Goal: Transaction & Acquisition: Purchase product/service

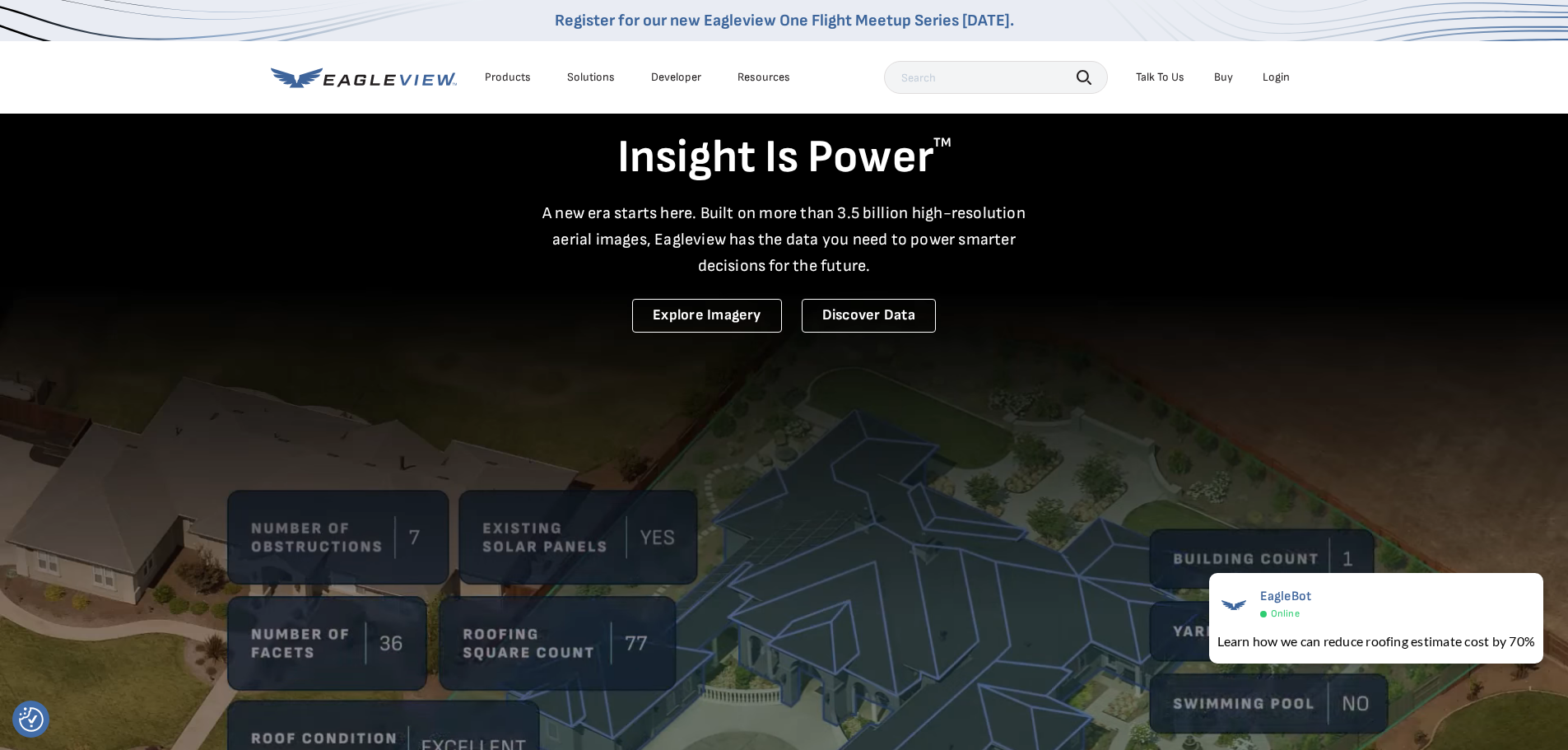
scroll to position [83, 0]
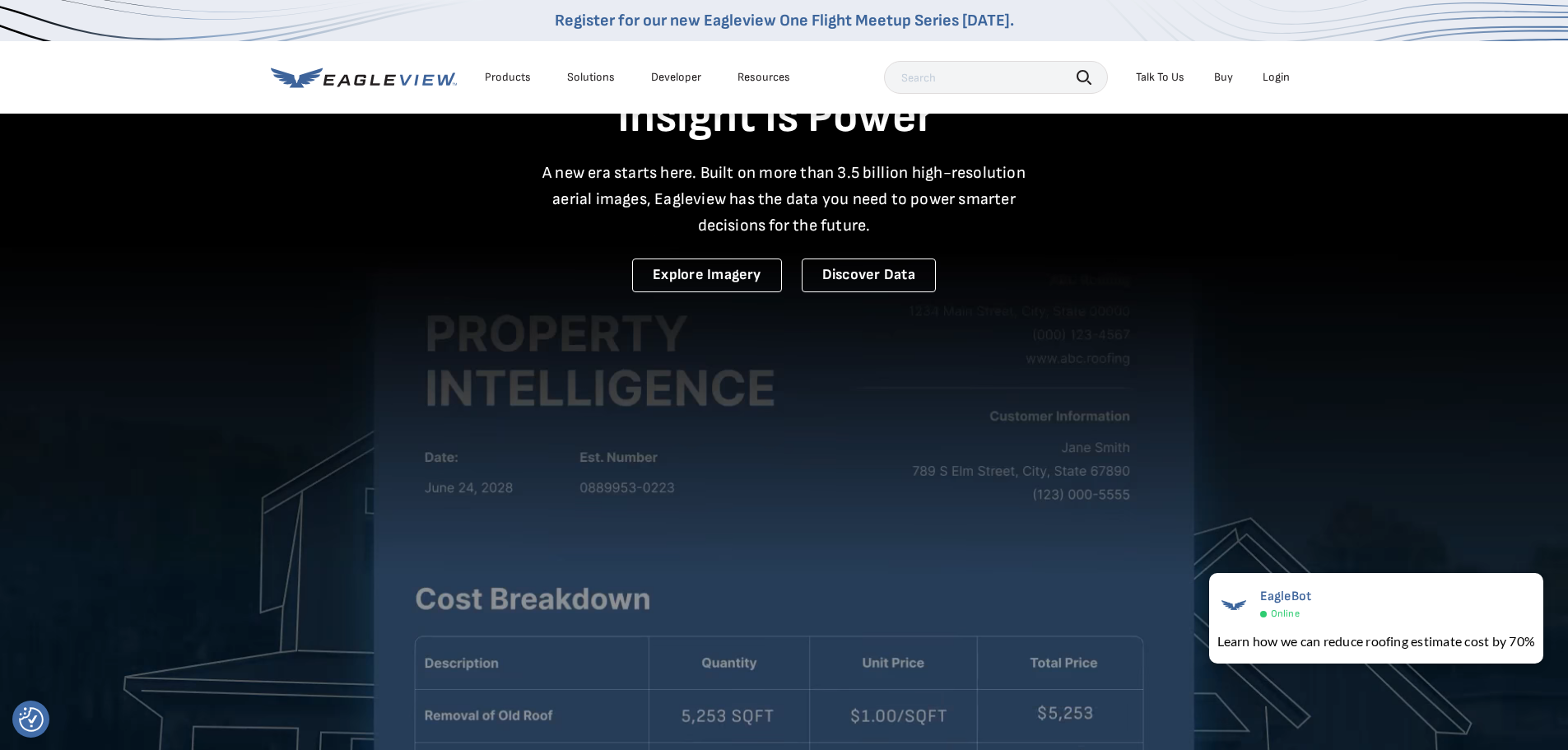
click at [1277, 83] on div "Login" at bounding box center [1276, 77] width 27 height 15
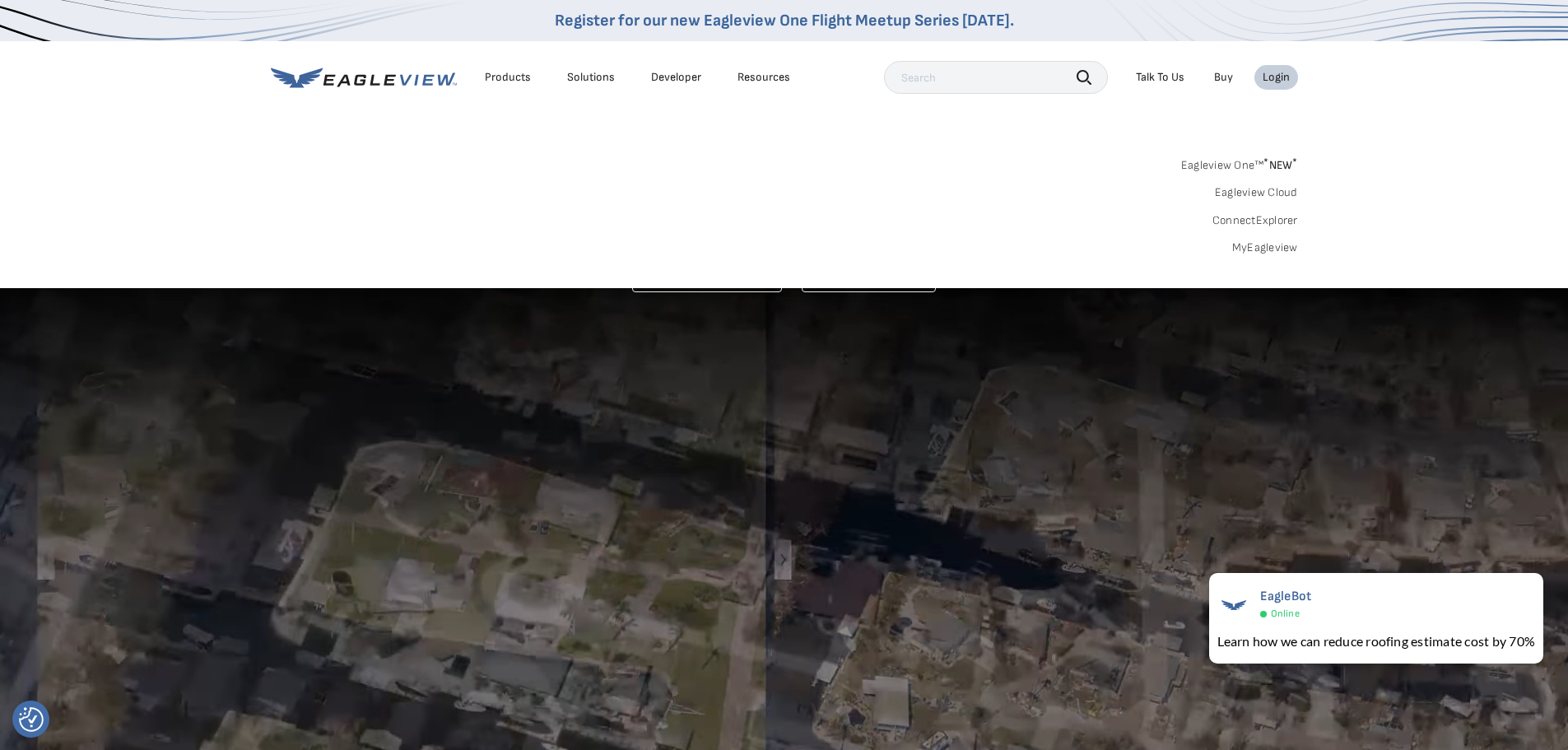
click at [1255, 249] on link "MyEagleview" at bounding box center [1265, 247] width 66 height 15
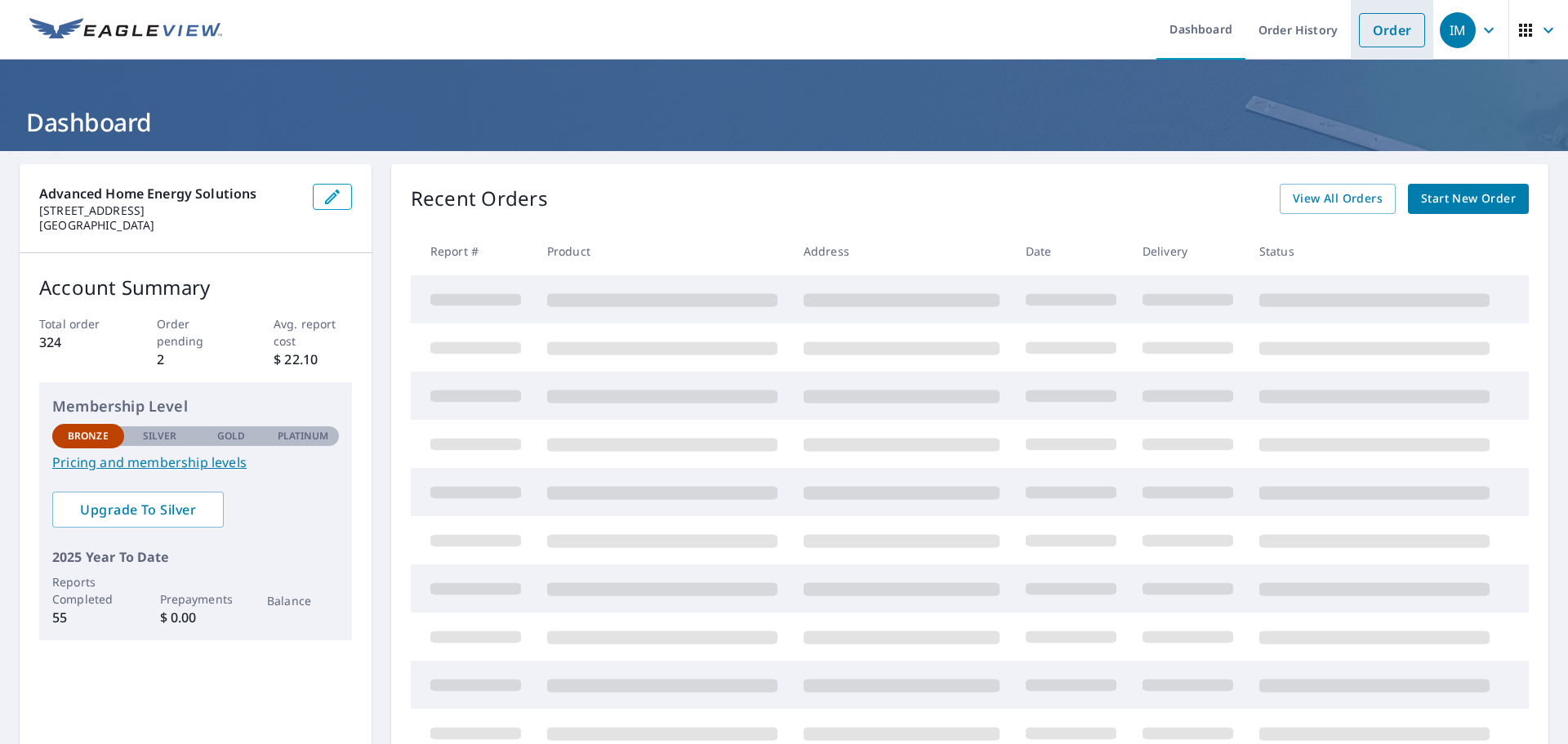
click at [1364, 39] on link "Order" at bounding box center [1392, 30] width 66 height 34
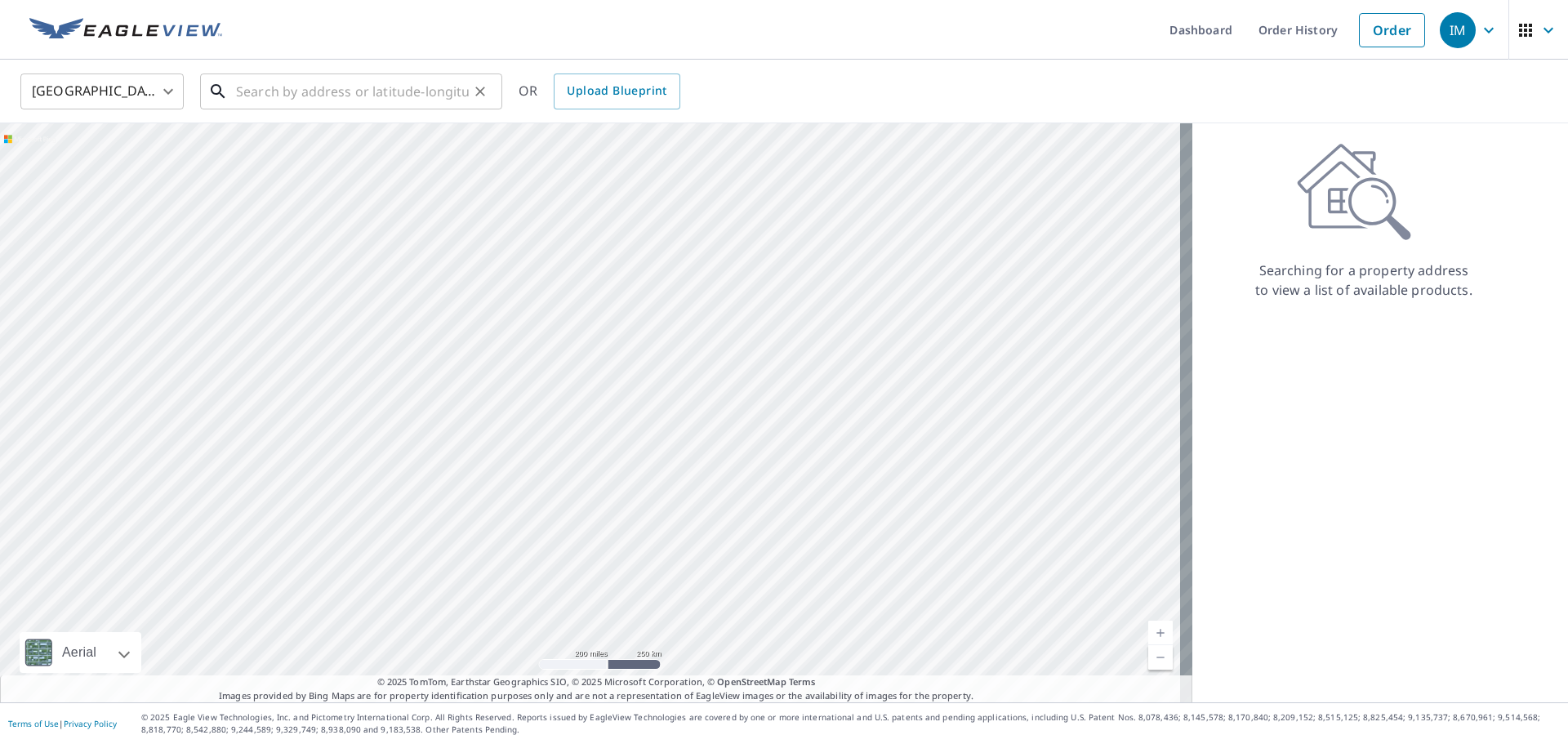
click at [238, 94] on input "text" at bounding box center [352, 92] width 232 height 45
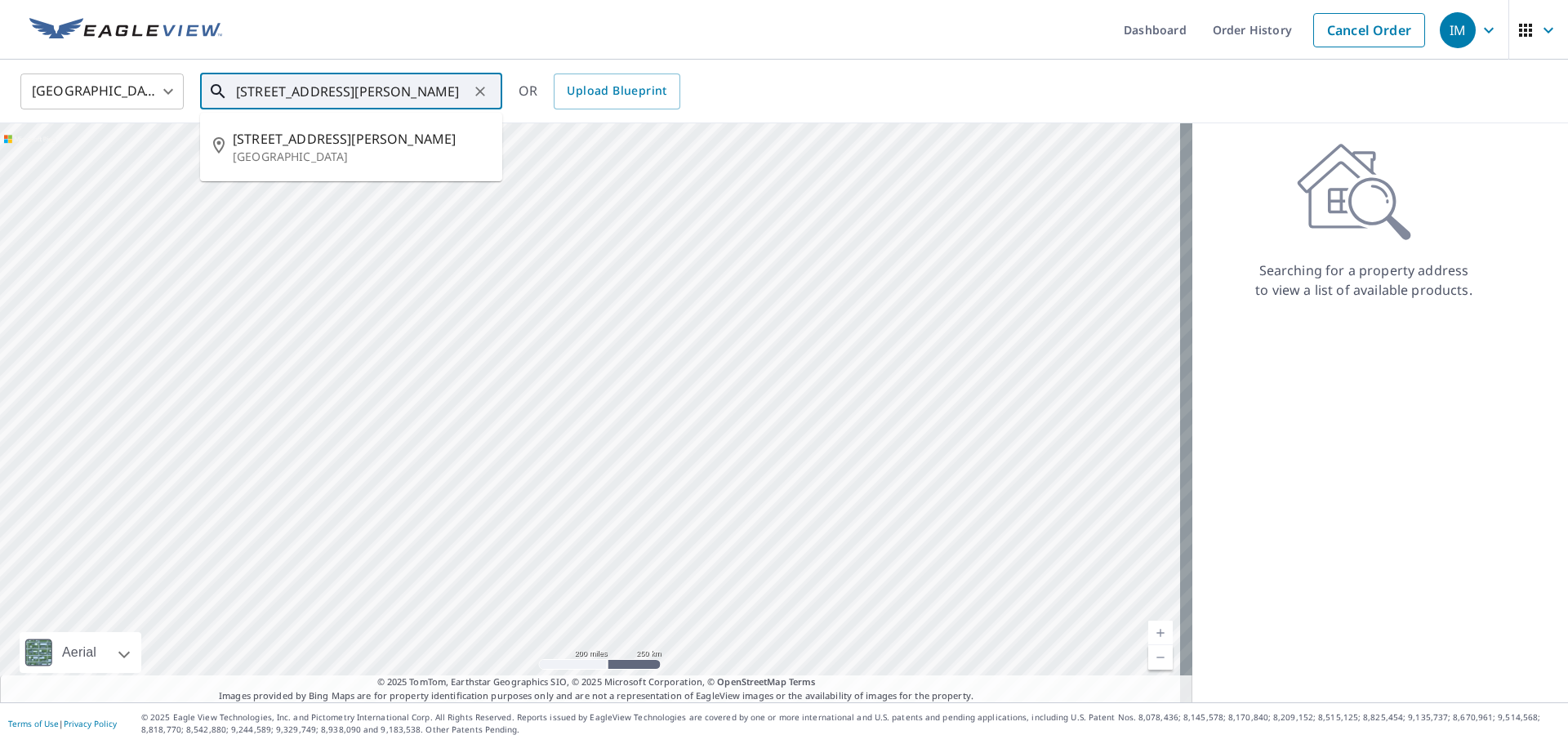
scroll to position [0, 3]
click at [284, 150] on p "Laguna Beach, CA 92651" at bounding box center [361, 156] width 257 height 17
type input "255 San Joaquin St Laguna Beach, CA 92651"
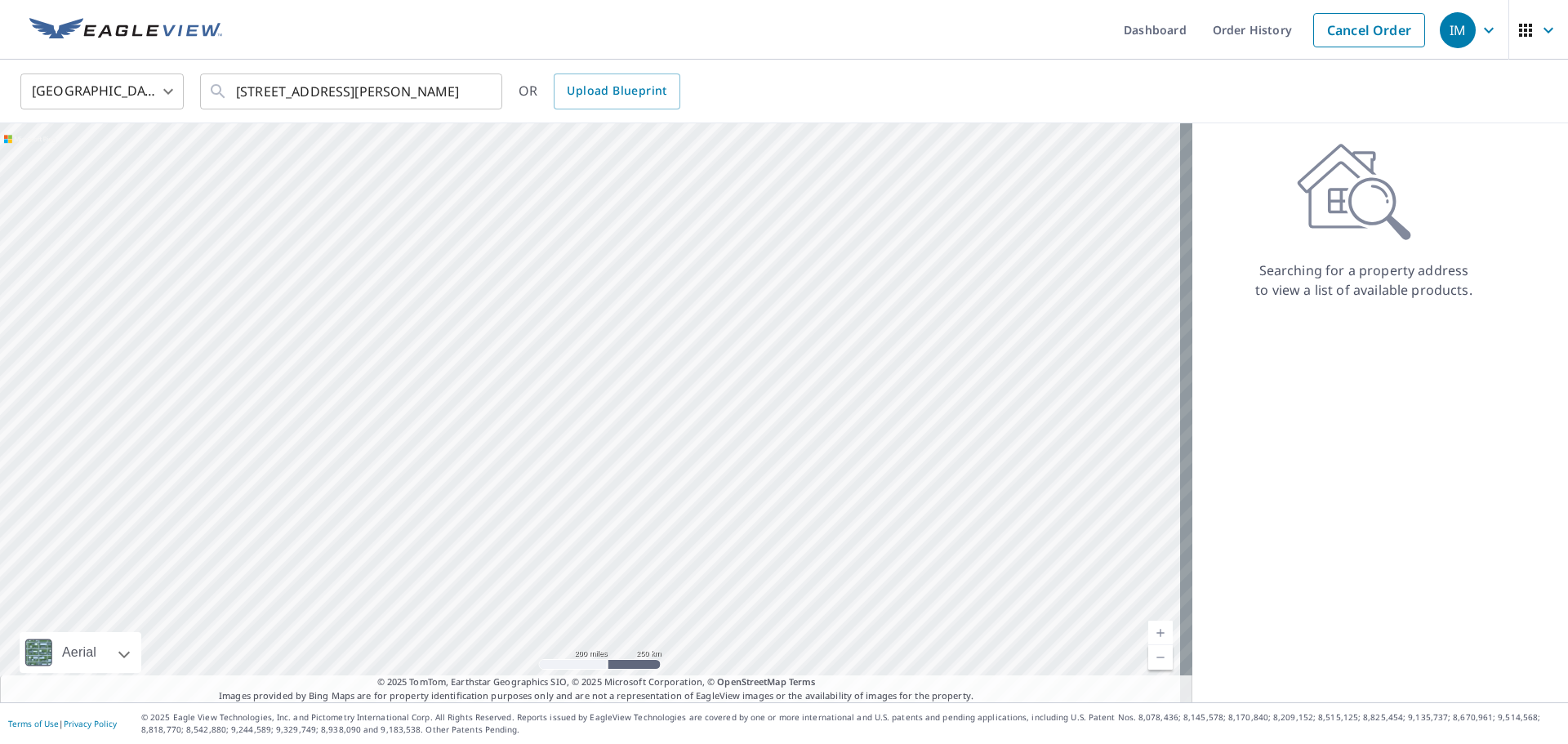
scroll to position [0, 0]
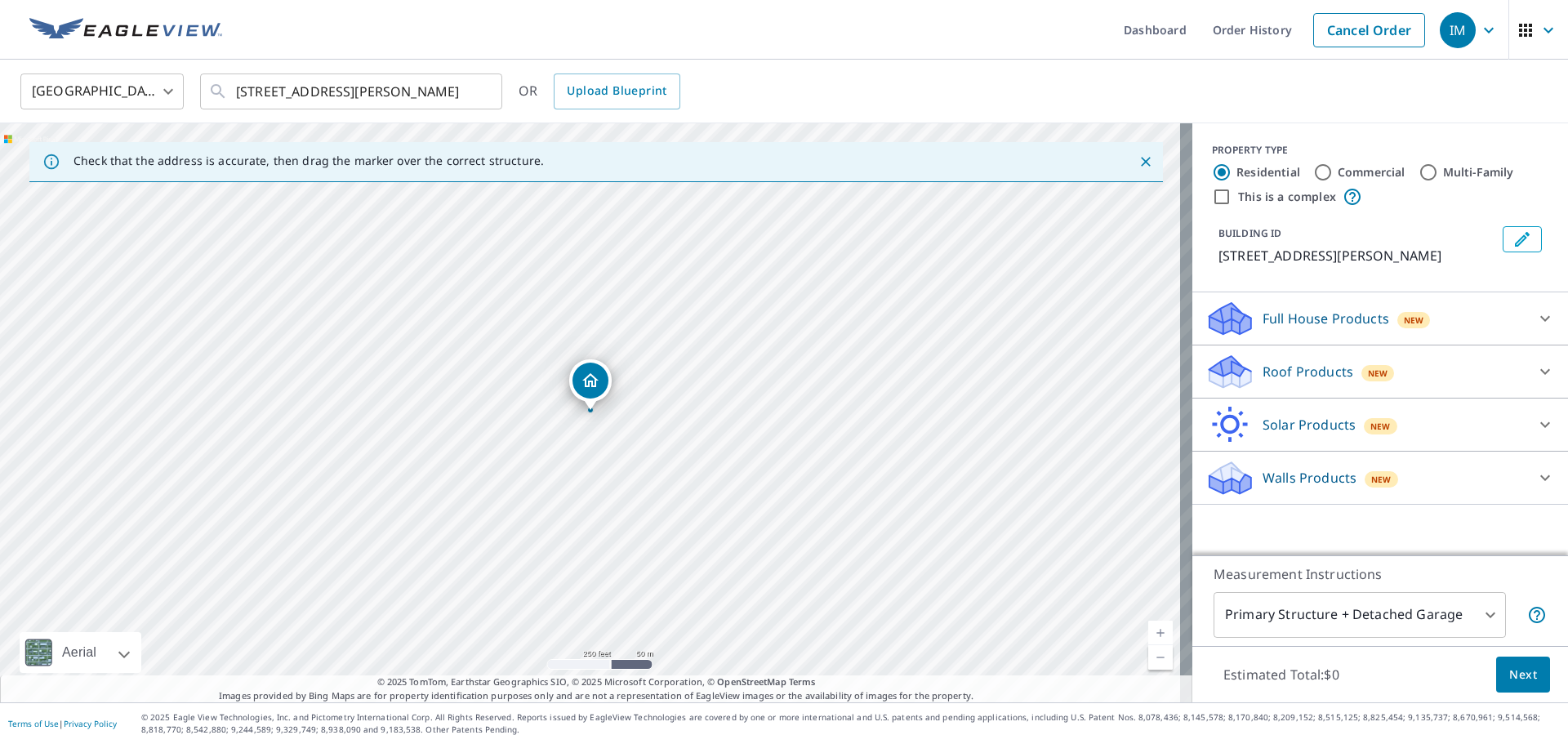
click at [1526, 391] on div at bounding box center [1545, 371] width 39 height 39
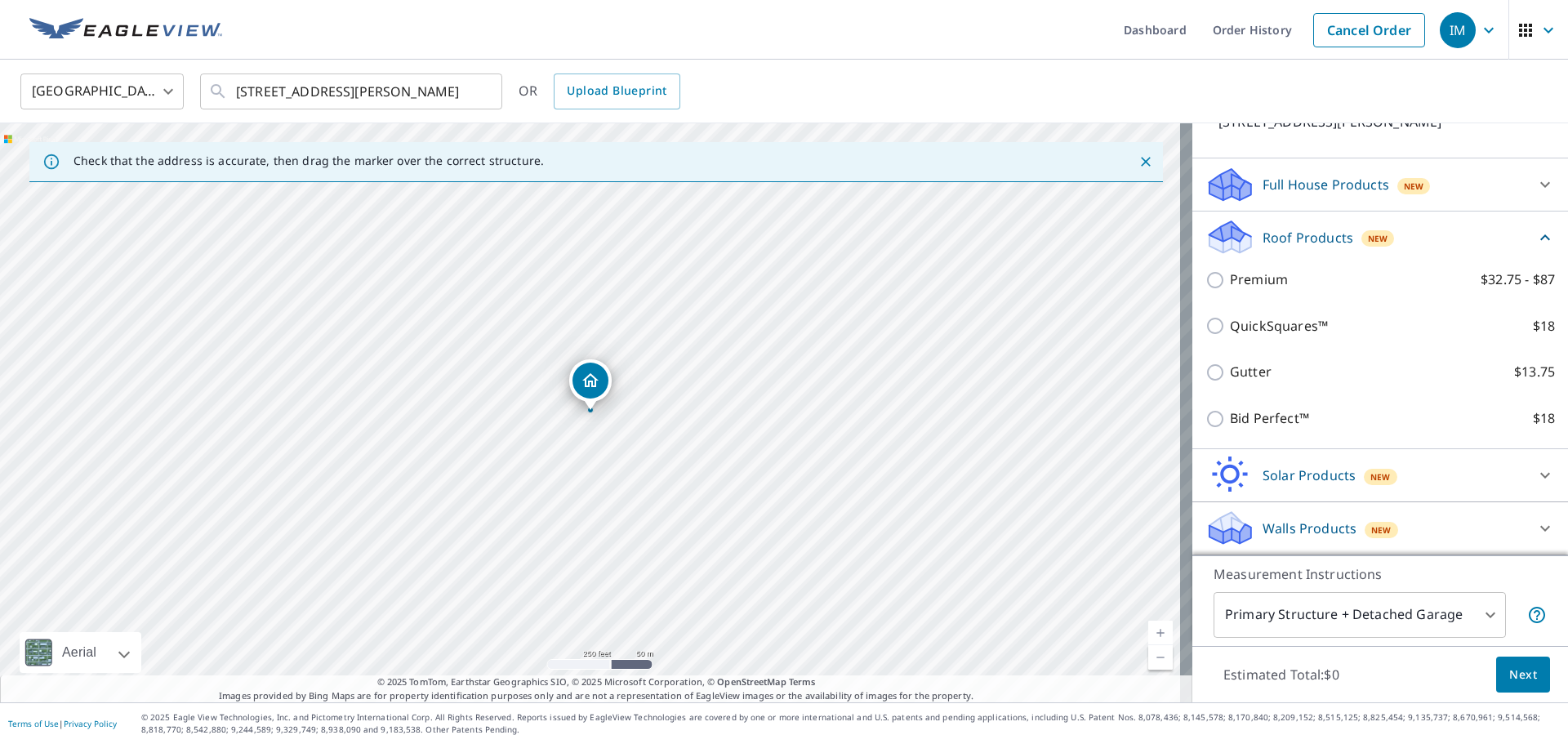
scroll to position [154, 0]
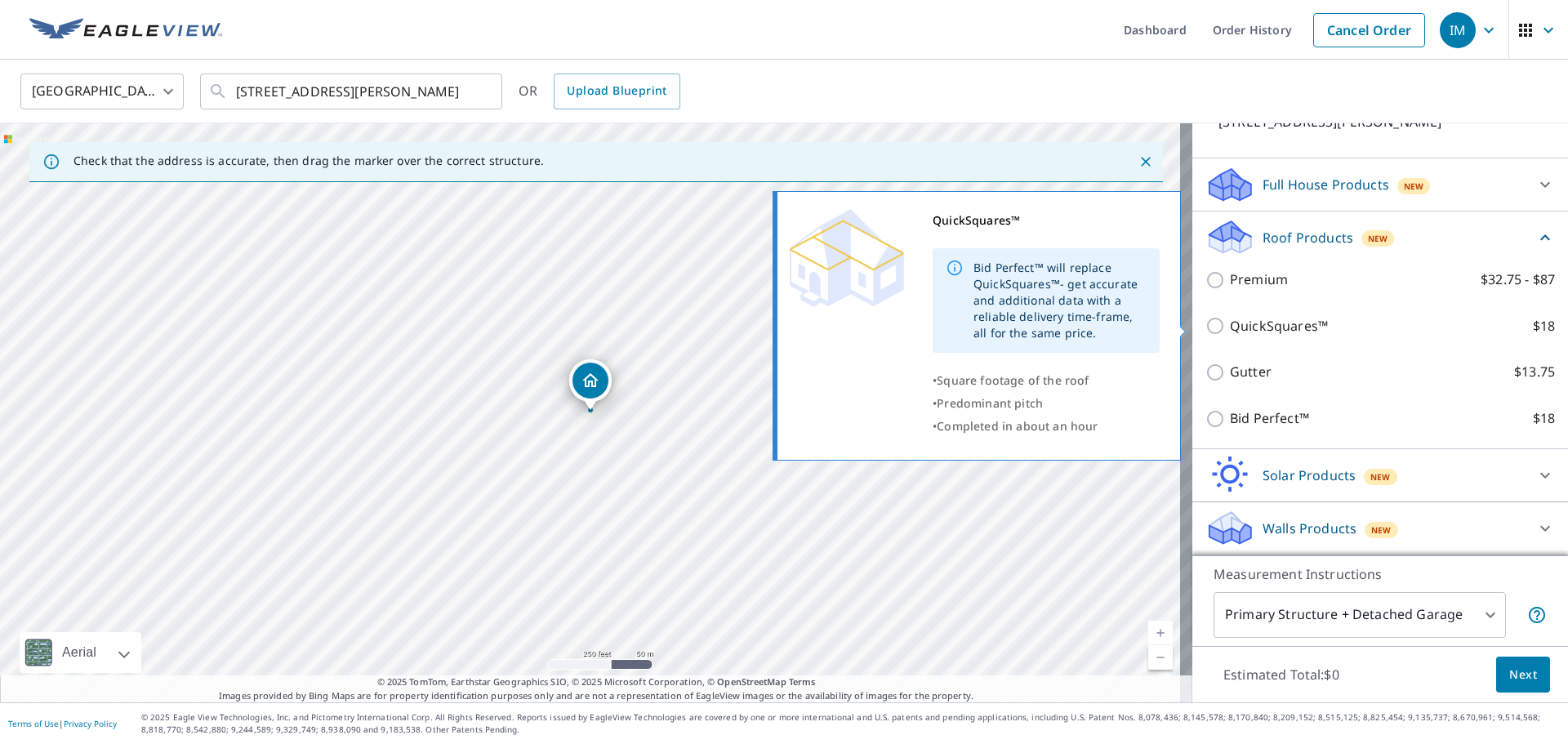
click at [1533, 327] on p "$18" at bounding box center [1544, 326] width 22 height 20
click at [1230, 327] on input "QuickSquares™ $18" at bounding box center [1218, 326] width 24 height 19
checkbox input "true"
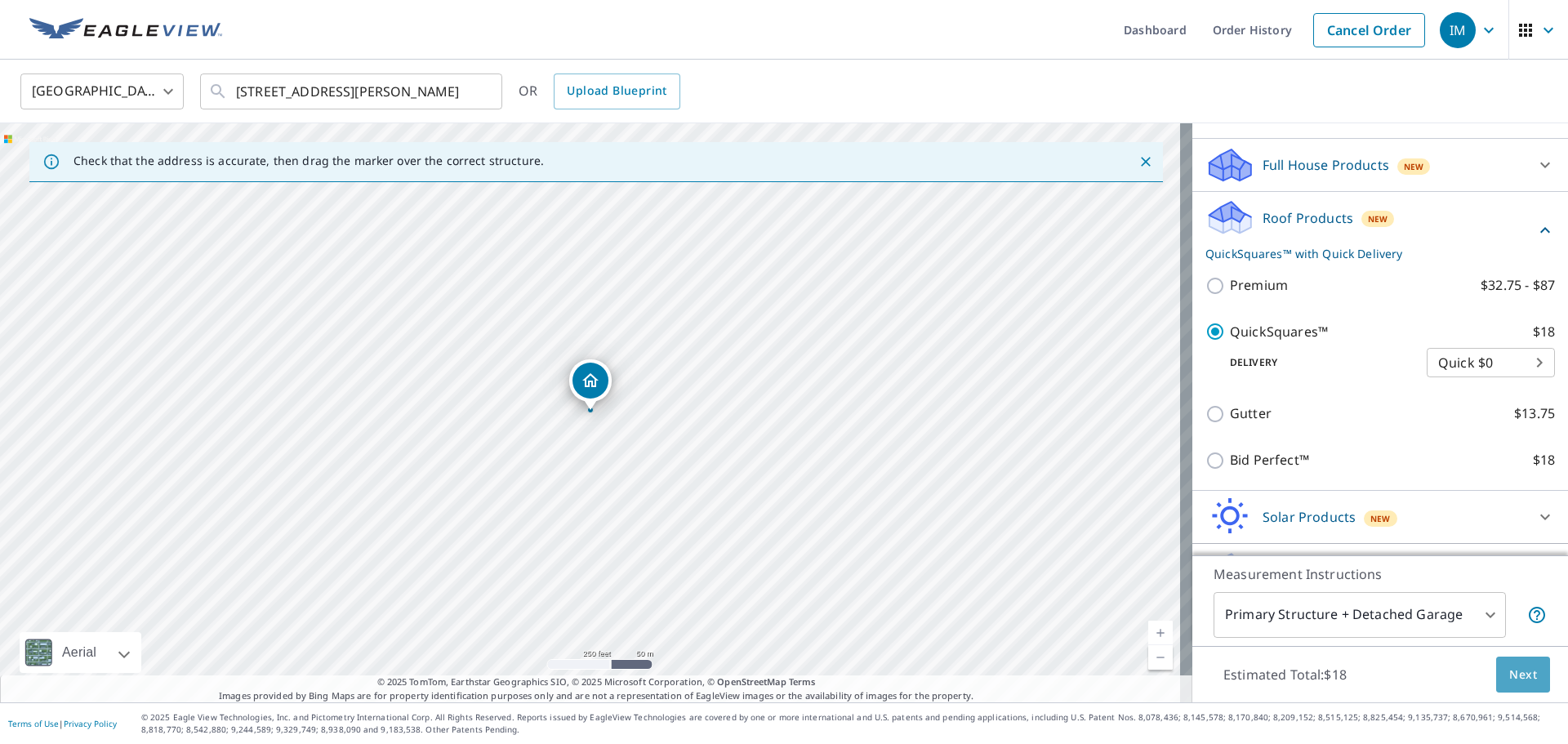
click at [1518, 679] on span "Next" at bounding box center [1523, 674] width 28 height 20
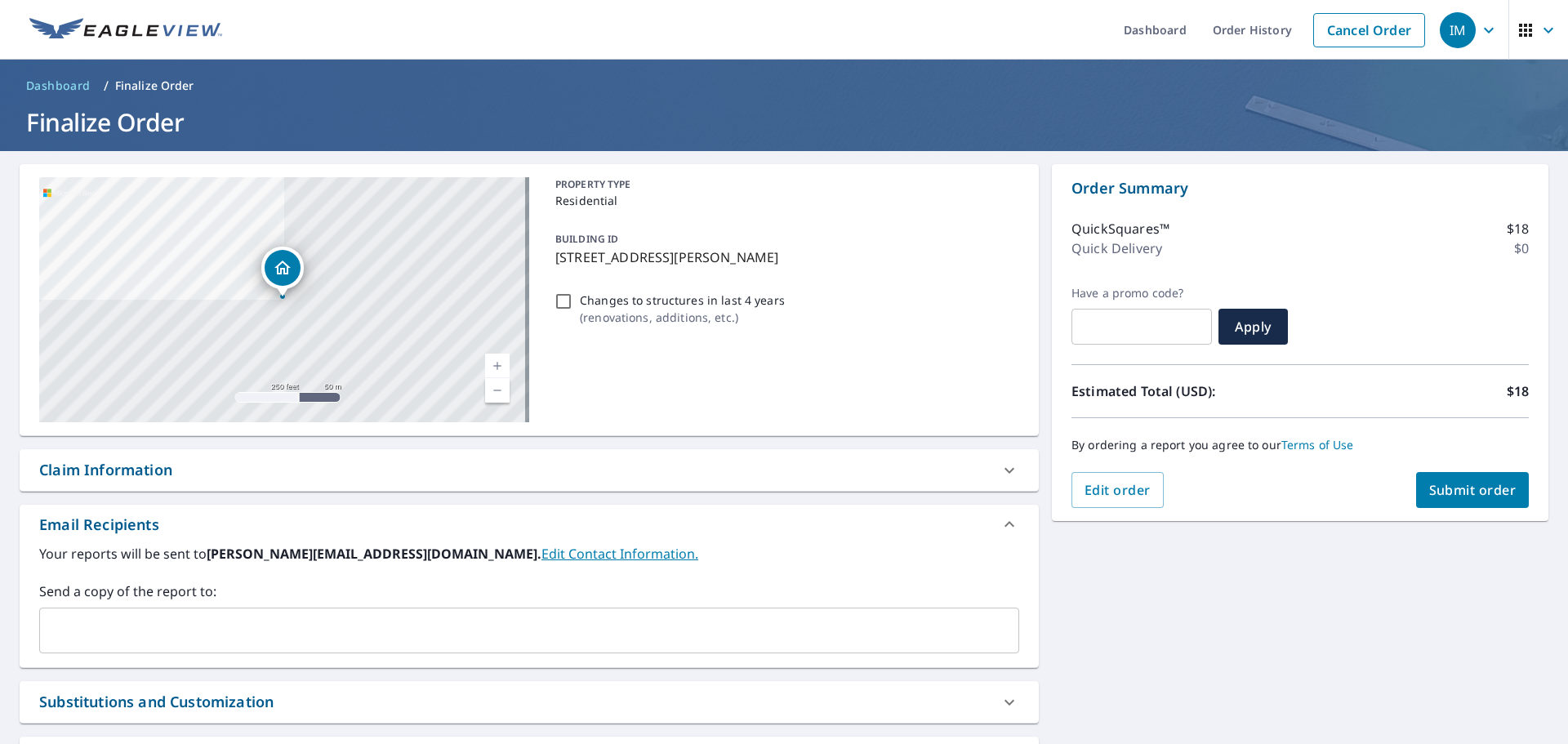
click at [124, 642] on input "text" at bounding box center [516, 630] width 941 height 31
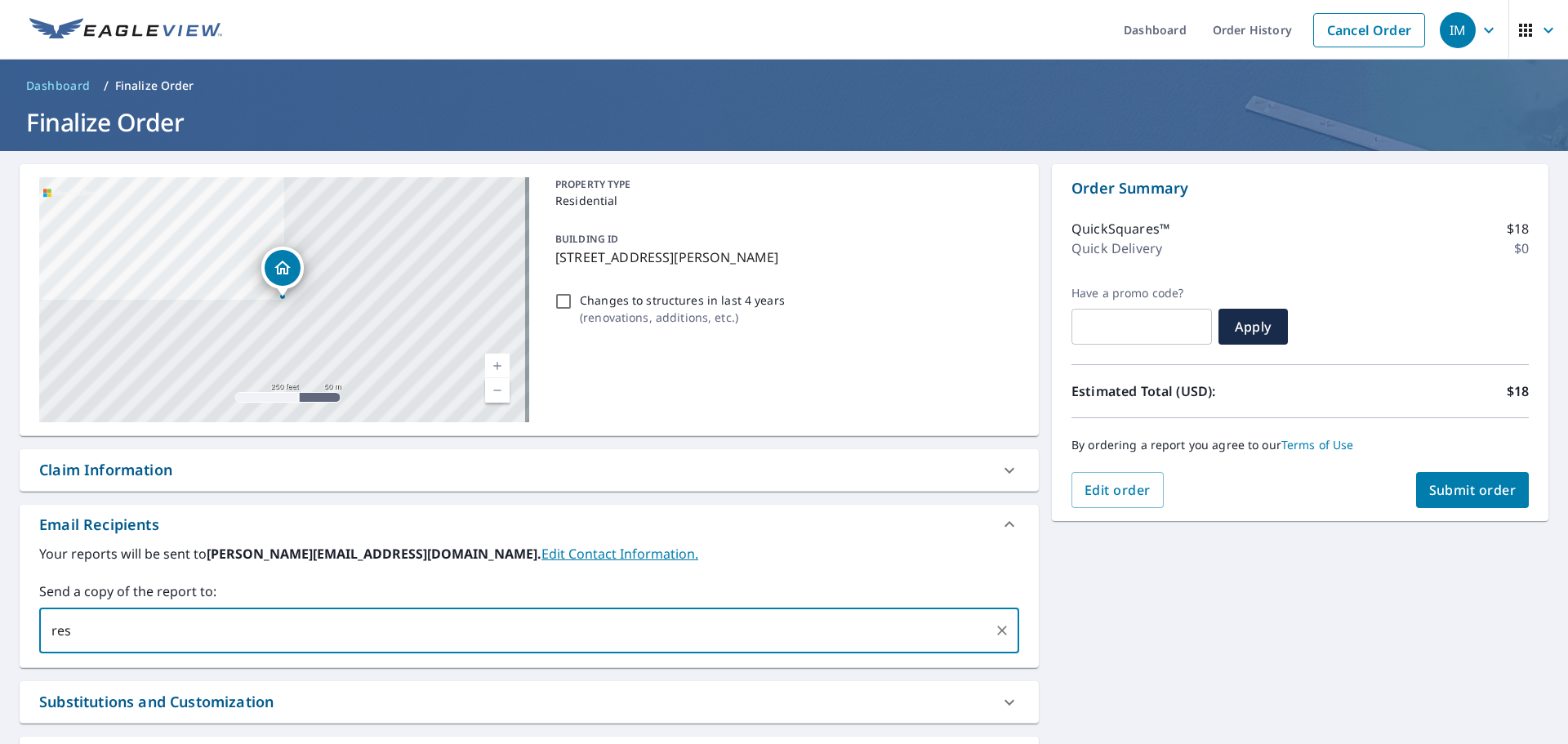
type input "rescobar.alpha@gmail.com"
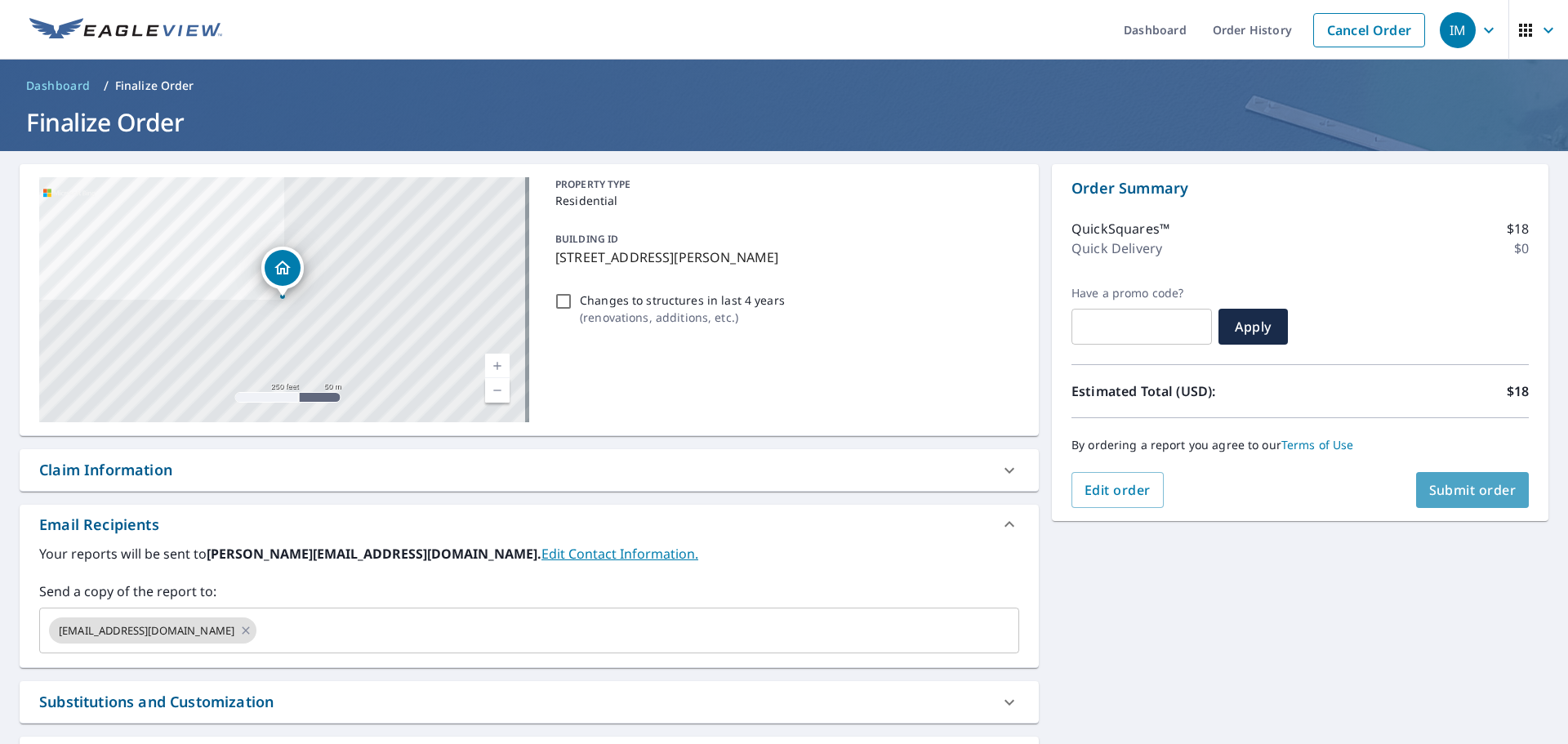
click at [1465, 497] on span "Submit order" at bounding box center [1473, 490] width 87 height 18
